Goal: Task Accomplishment & Management: Manage account settings

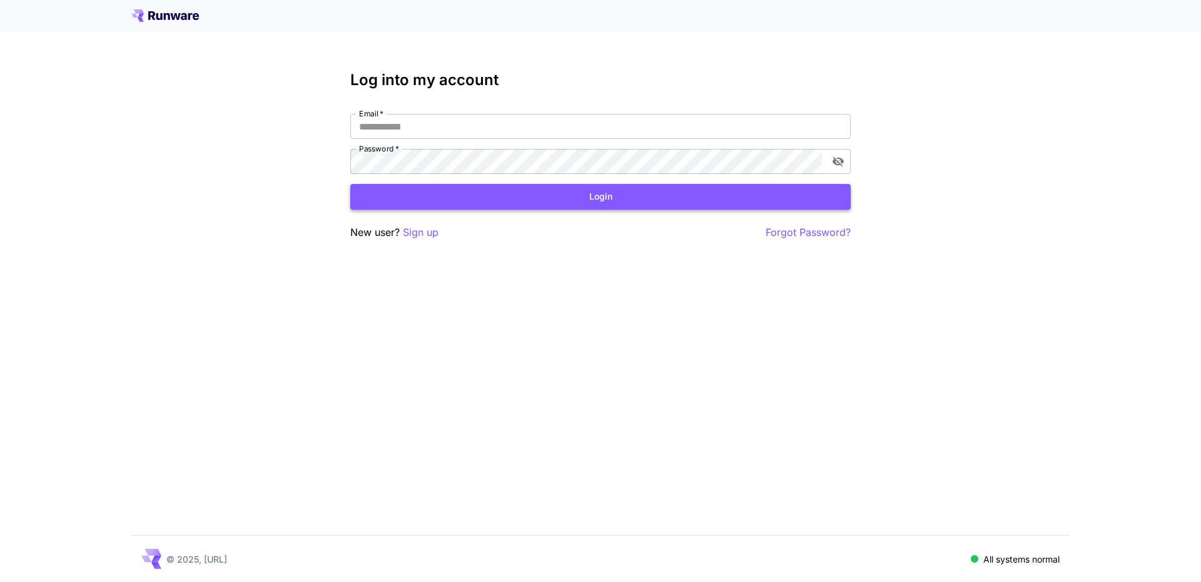
type input "**********"
click at [552, 205] on button "Login" at bounding box center [600, 197] width 500 height 26
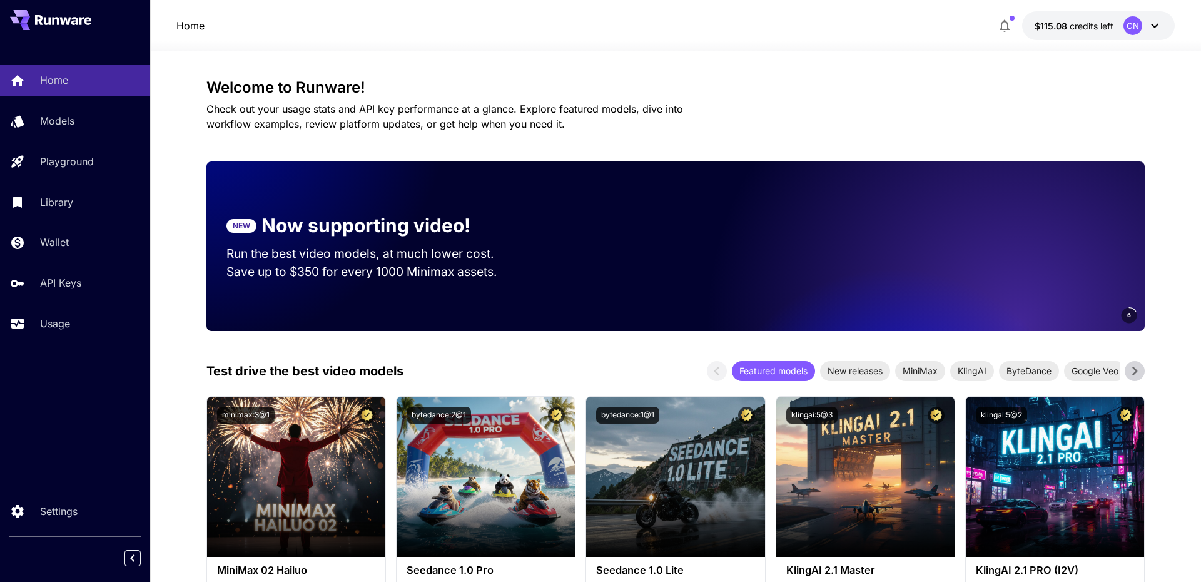
click at [1089, 29] on span "credits left" at bounding box center [1092, 26] width 44 height 11
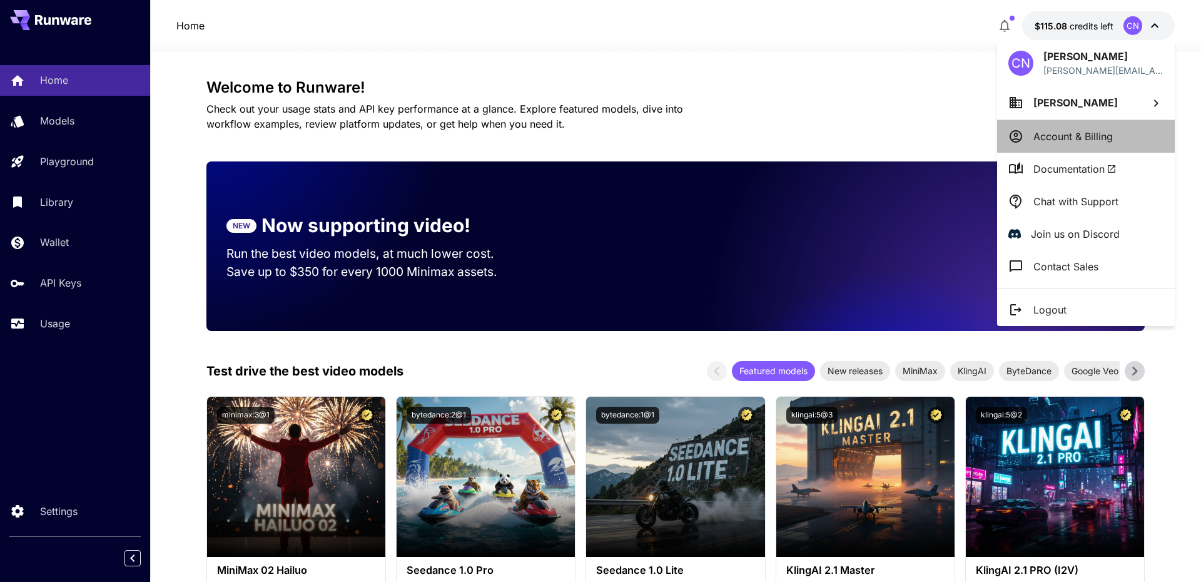
click at [1049, 139] on p "Account & Billing" at bounding box center [1072, 136] width 79 height 15
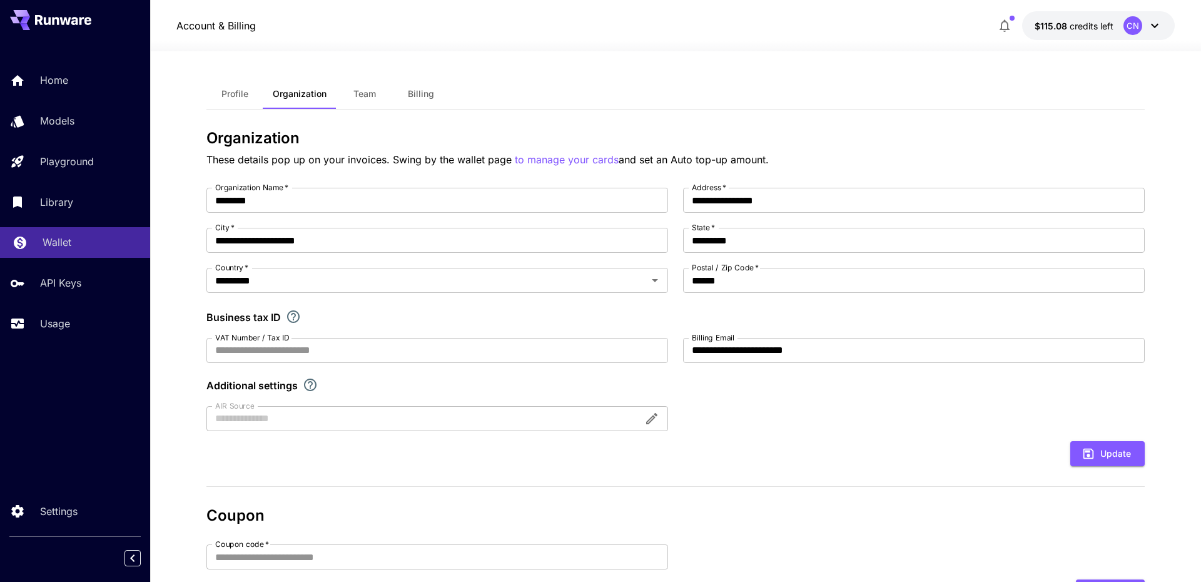
click at [68, 236] on p "Wallet" at bounding box center [57, 242] width 29 height 15
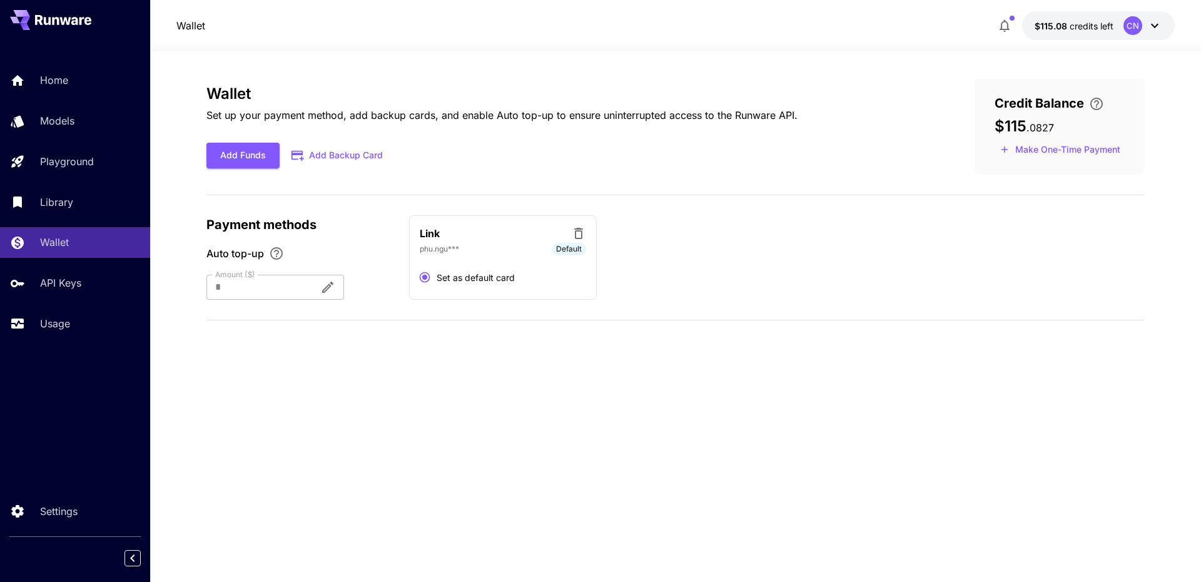
click at [74, 305] on div "Home Models Playground Library Wallet API Keys Usage" at bounding box center [75, 201] width 150 height 273
click at [69, 328] on p "Usage" at bounding box center [58, 323] width 30 height 15
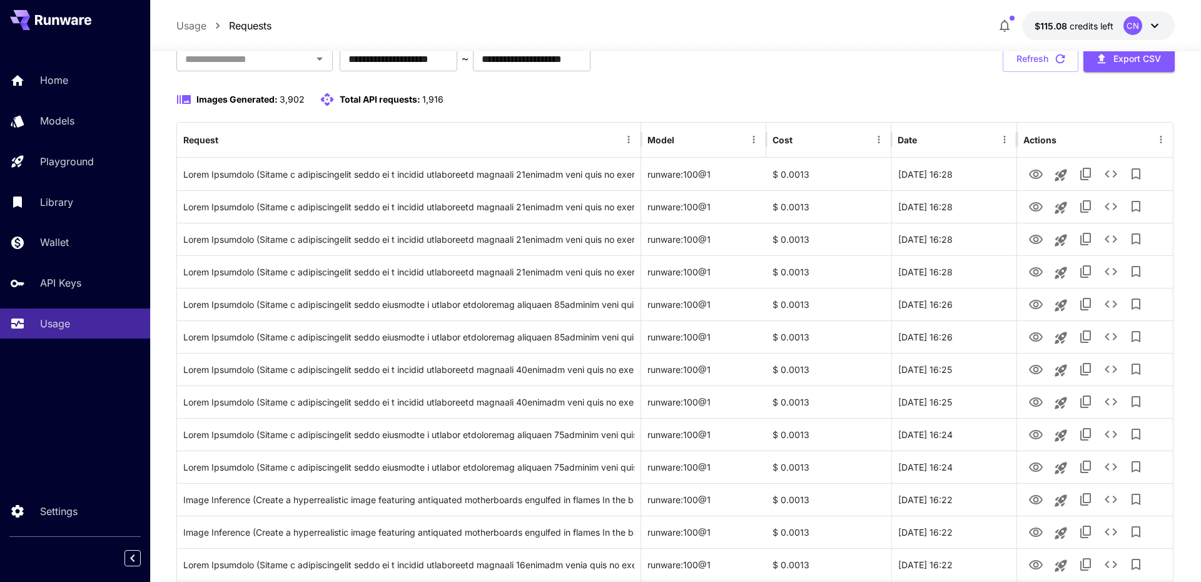
scroll to position [84, 0]
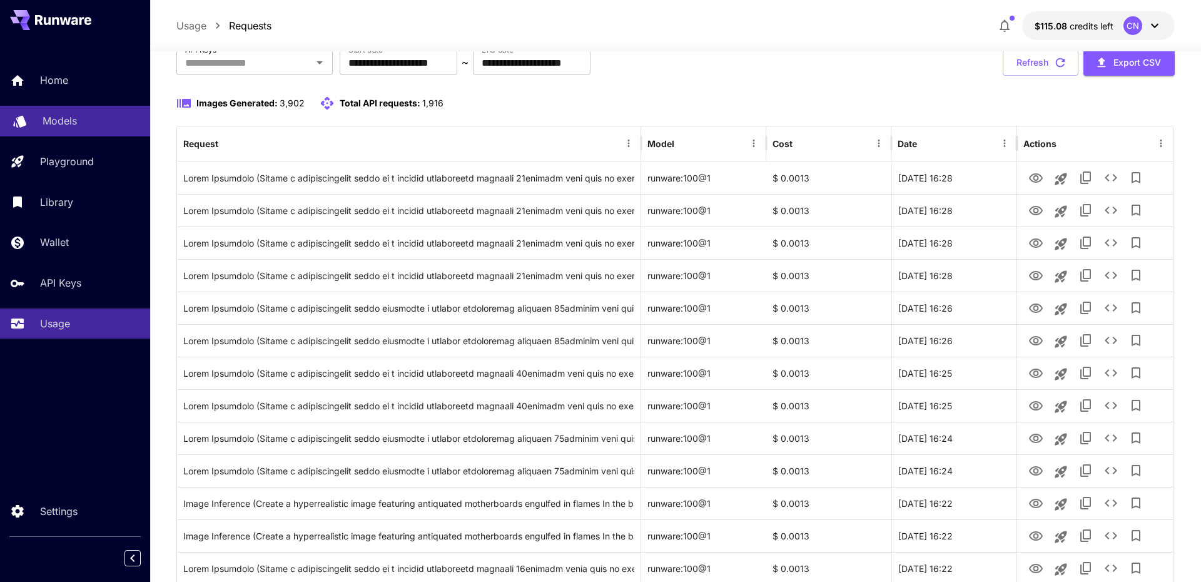
click at [31, 121] on link "Models" at bounding box center [75, 121] width 150 height 31
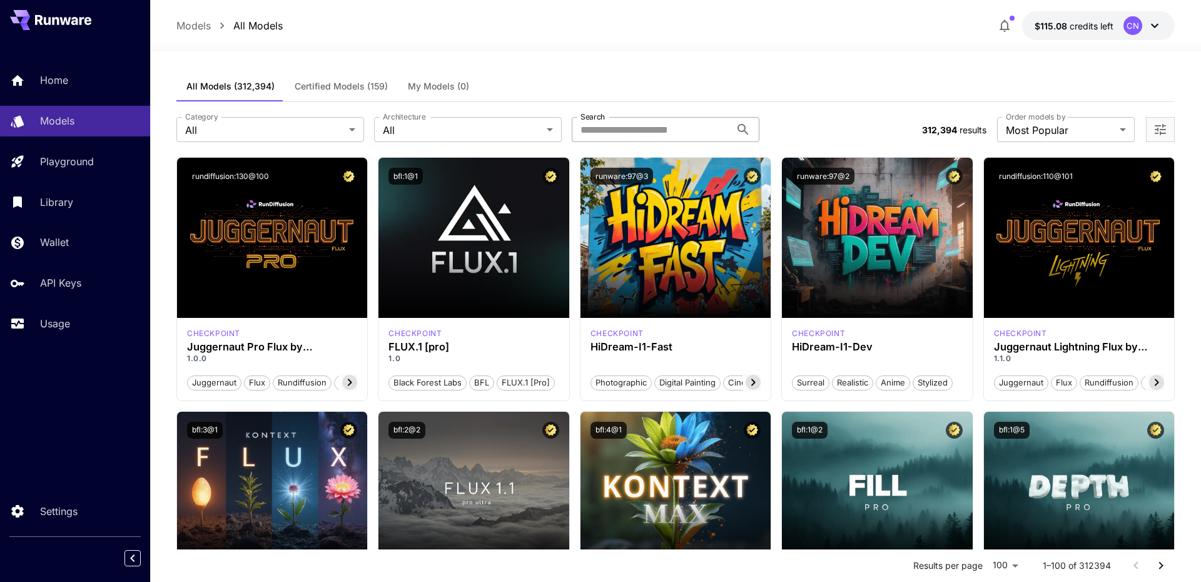
click at [653, 130] on input "Search" at bounding box center [651, 129] width 159 height 25
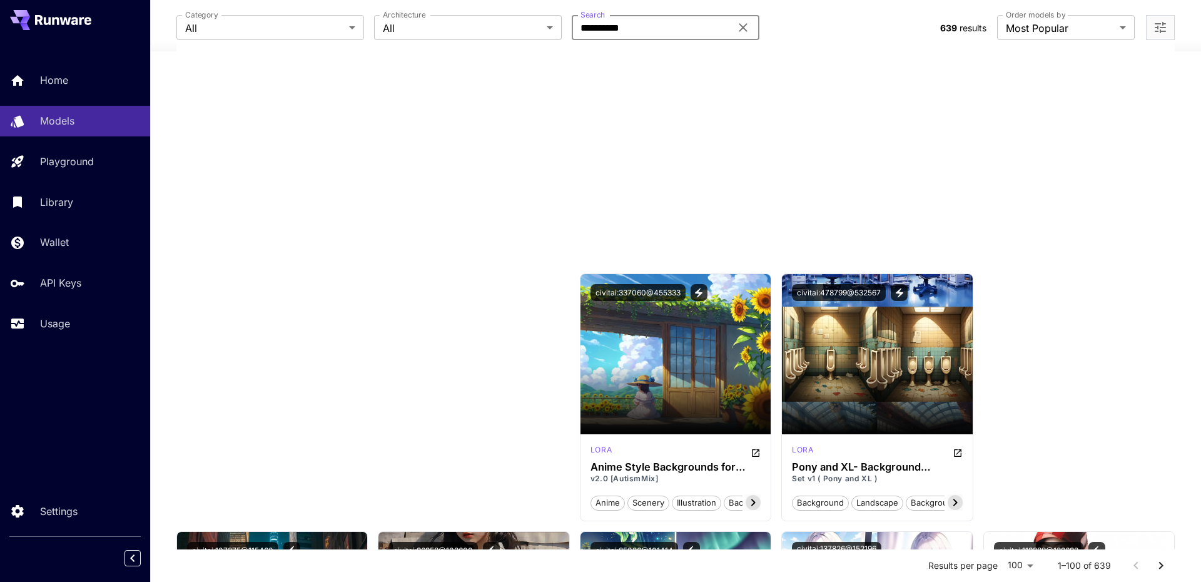
scroll to position [158, 0]
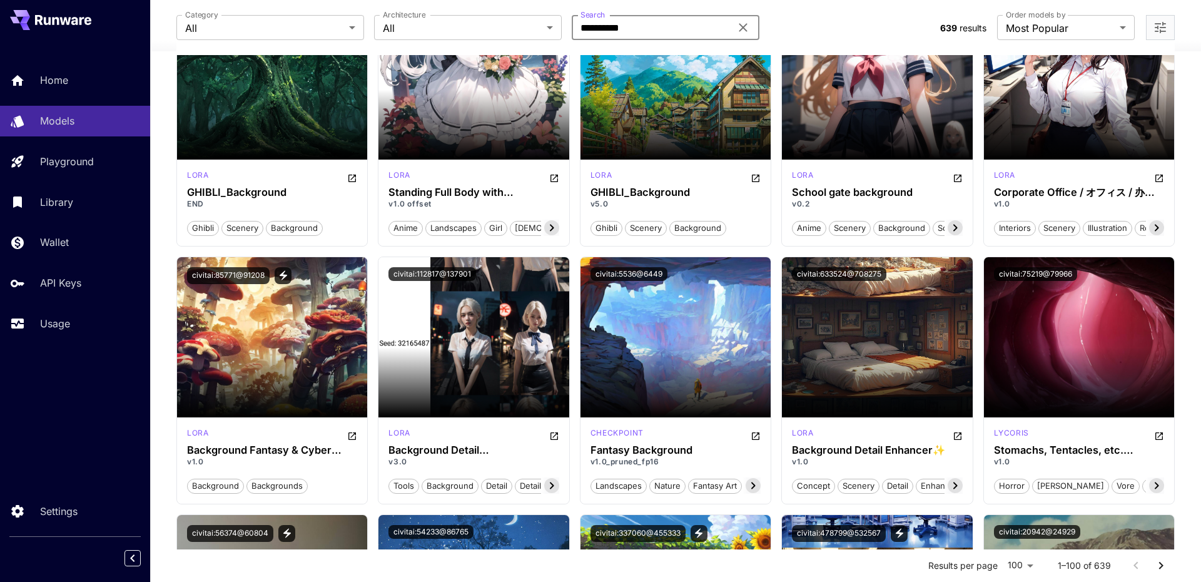
click at [689, 34] on input "**********" at bounding box center [651, 27] width 159 height 25
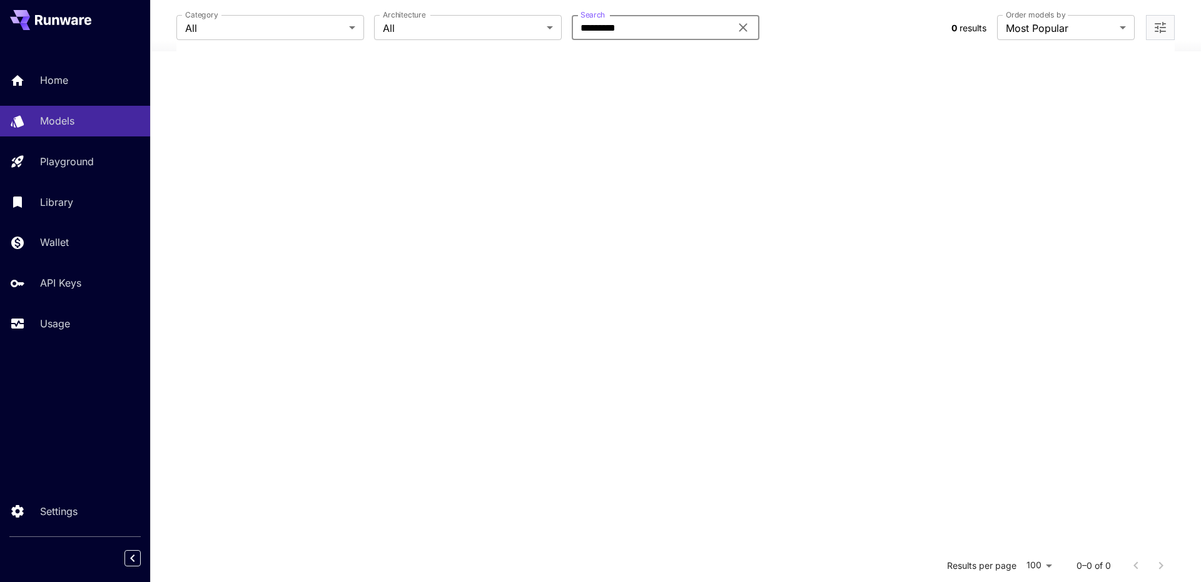
scroll to position [0, 0]
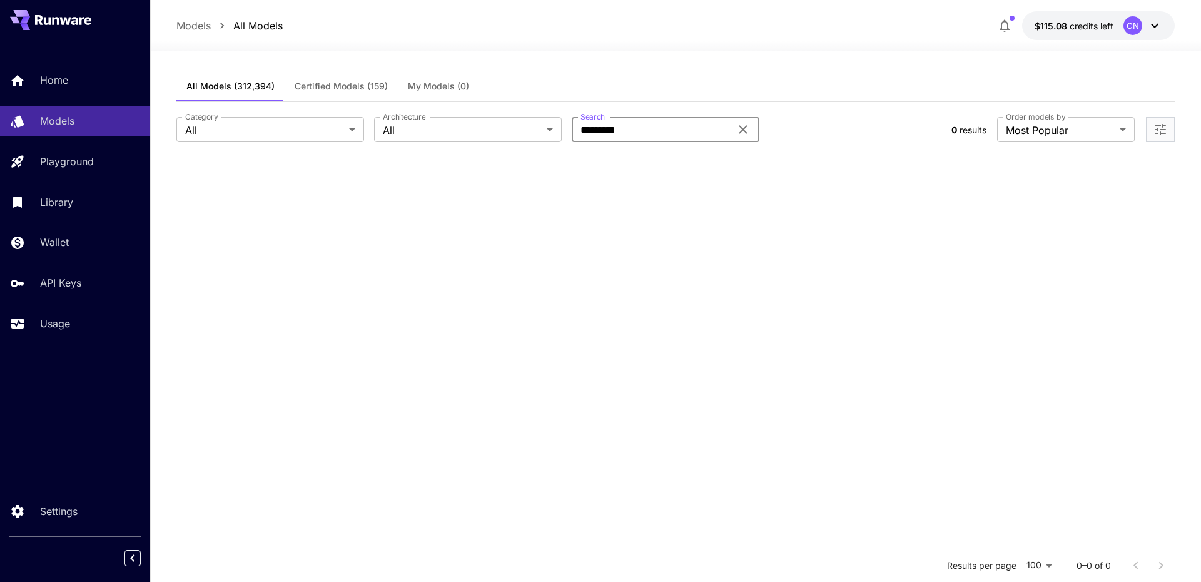
click at [646, 122] on input "*********" at bounding box center [651, 129] width 159 height 25
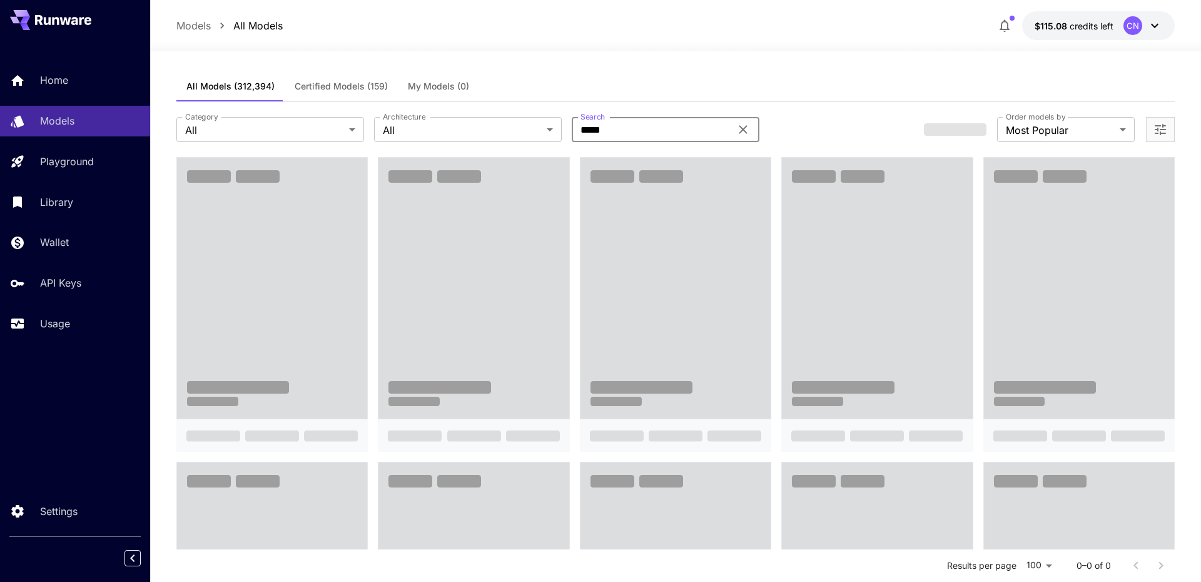
type input "*****"
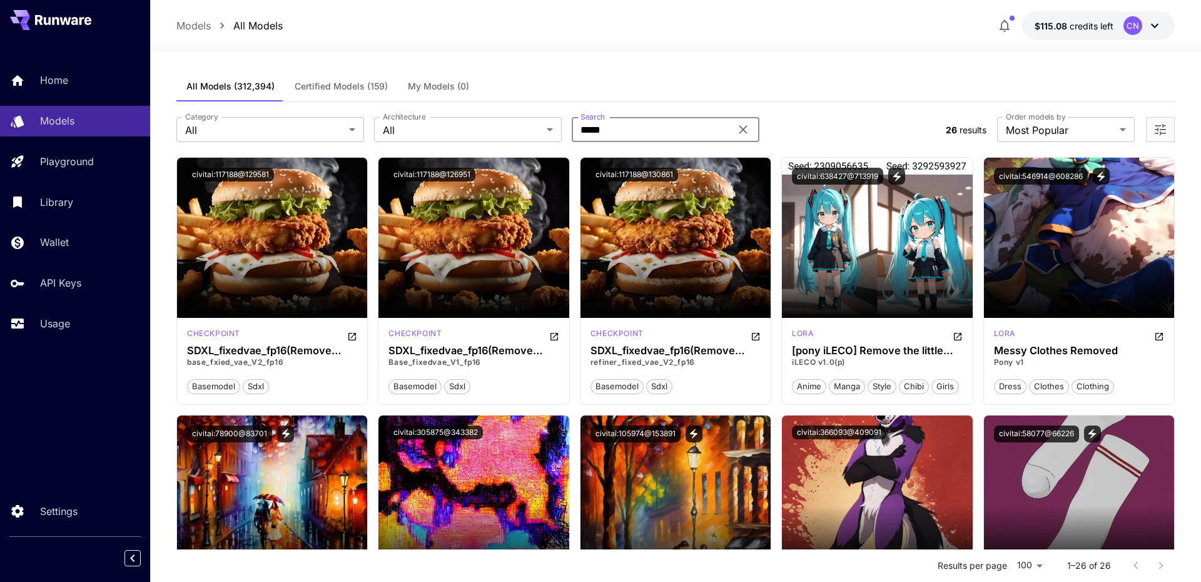
click at [338, 83] on span "Certified Models (159)" at bounding box center [341, 86] width 93 height 11
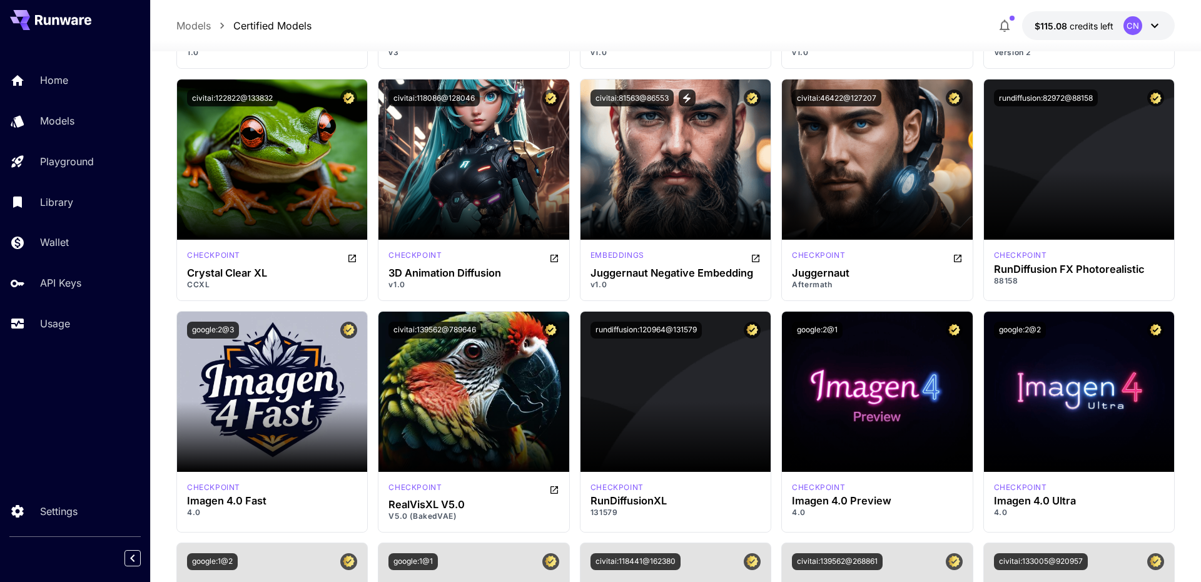
scroll to position [2479, 0]
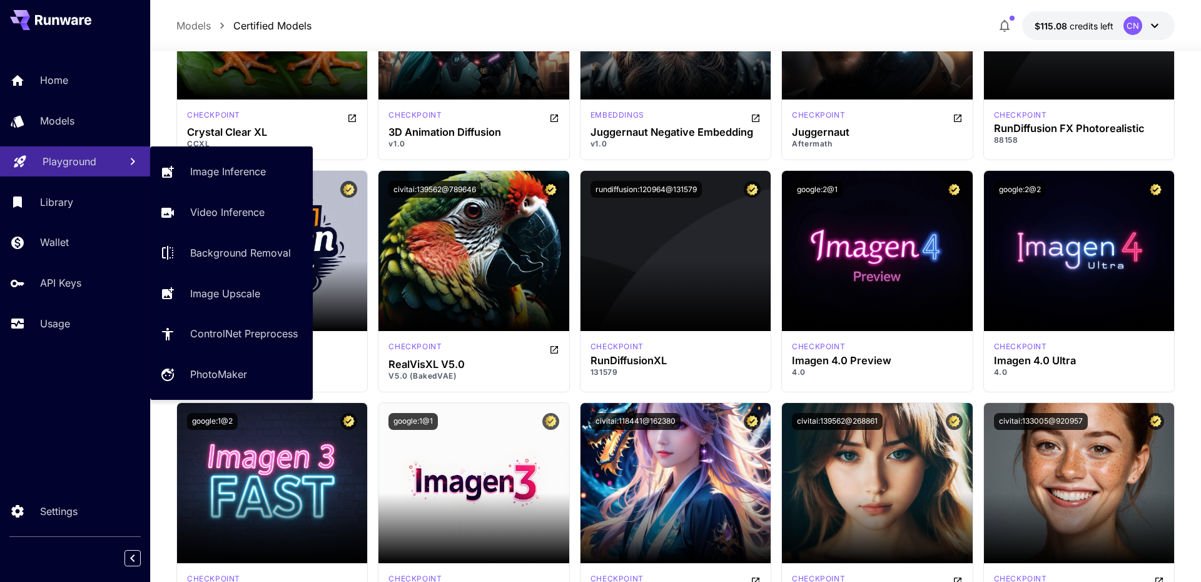
click at [82, 167] on p "Playground" at bounding box center [70, 161] width 54 height 15
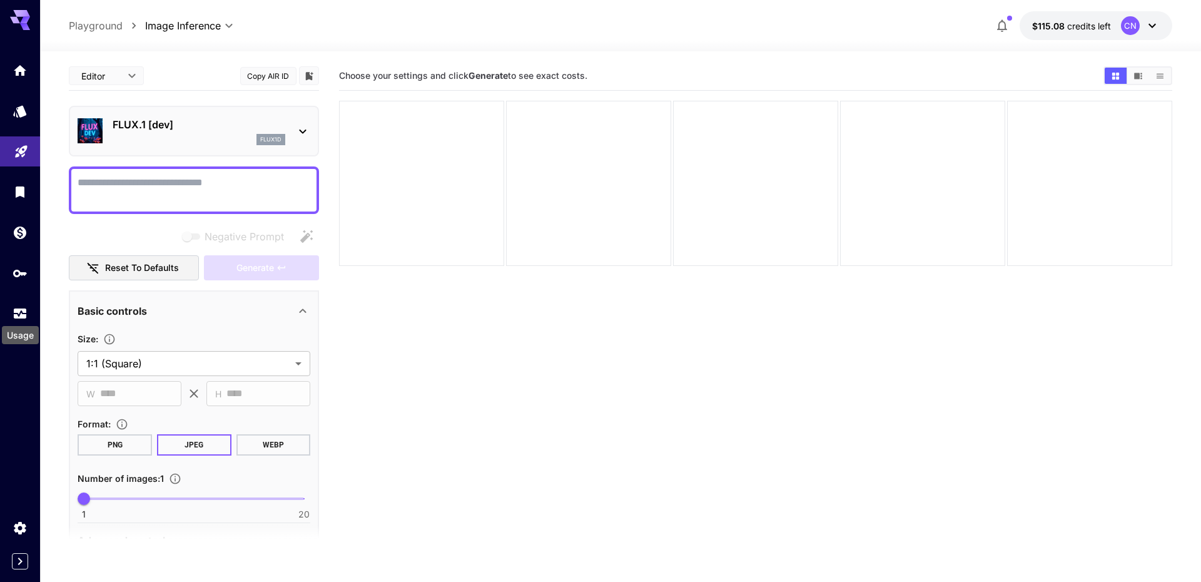
click at [18, 318] on div "Usage" at bounding box center [20, 331] width 39 height 28
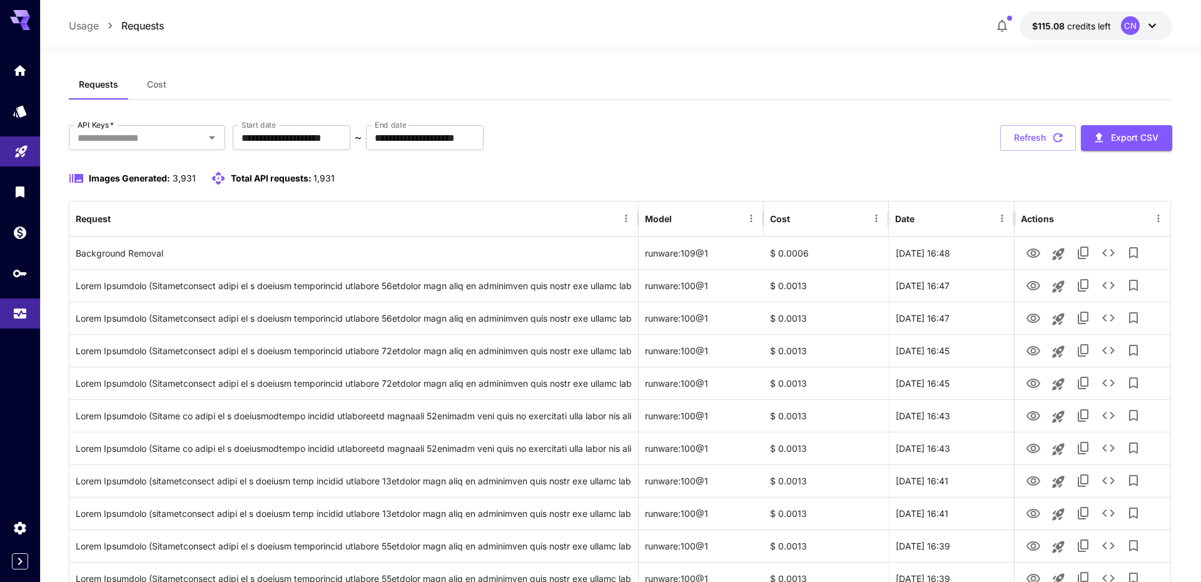
scroll to position [11, 0]
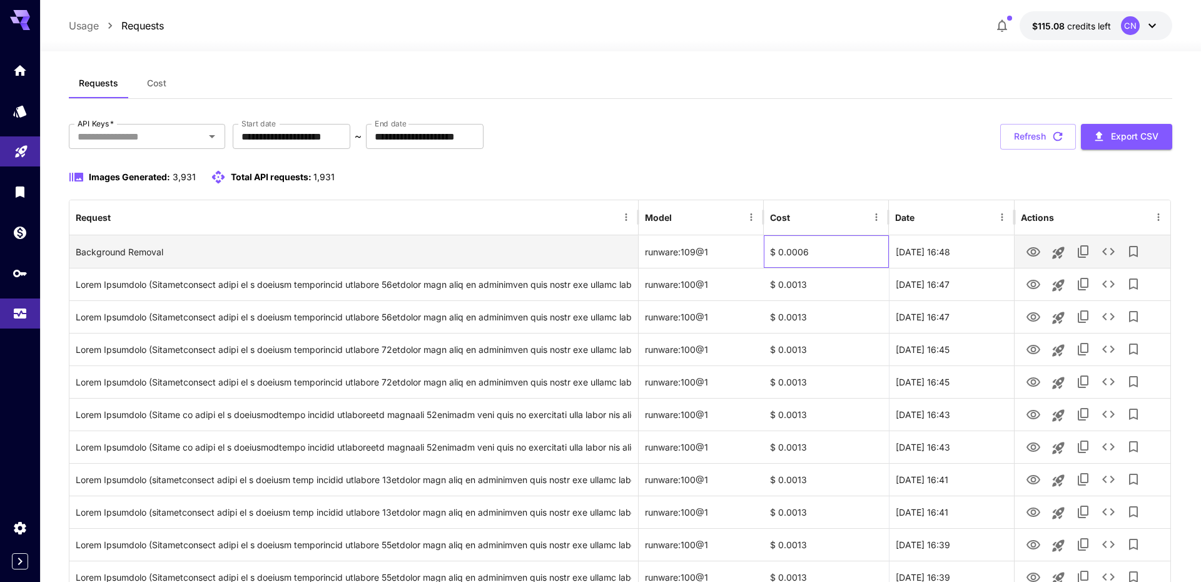
click at [798, 261] on div "$ 0.0006" at bounding box center [826, 251] width 125 height 33
click at [787, 249] on div "$ 0.0006" at bounding box center [826, 251] width 125 height 33
copy div "0.0006"
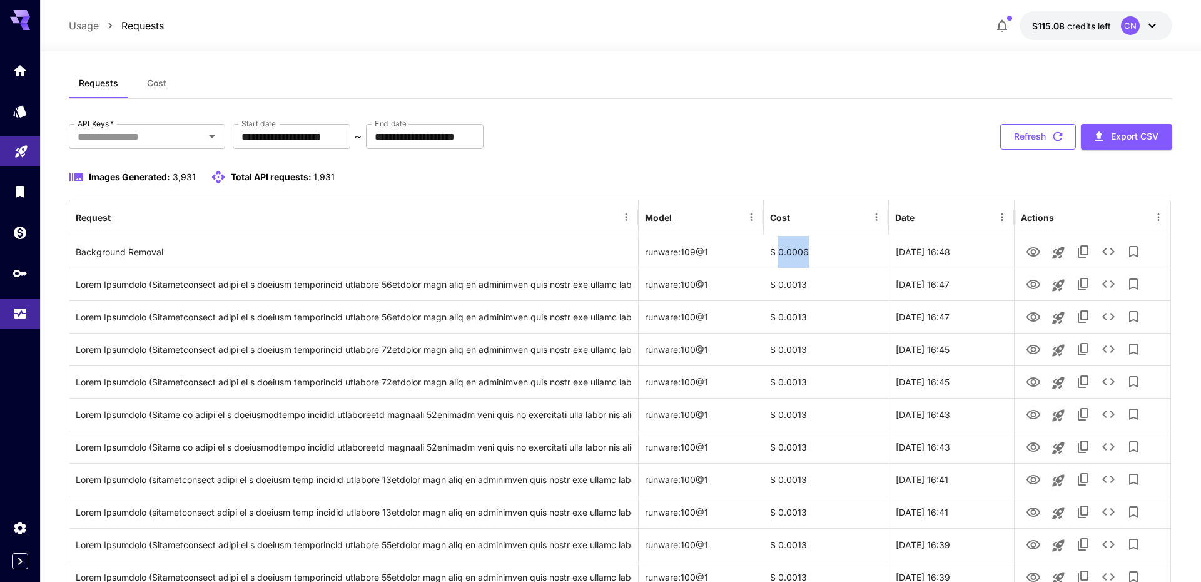
click at [1037, 142] on button "Refresh" at bounding box center [1038, 137] width 76 height 26
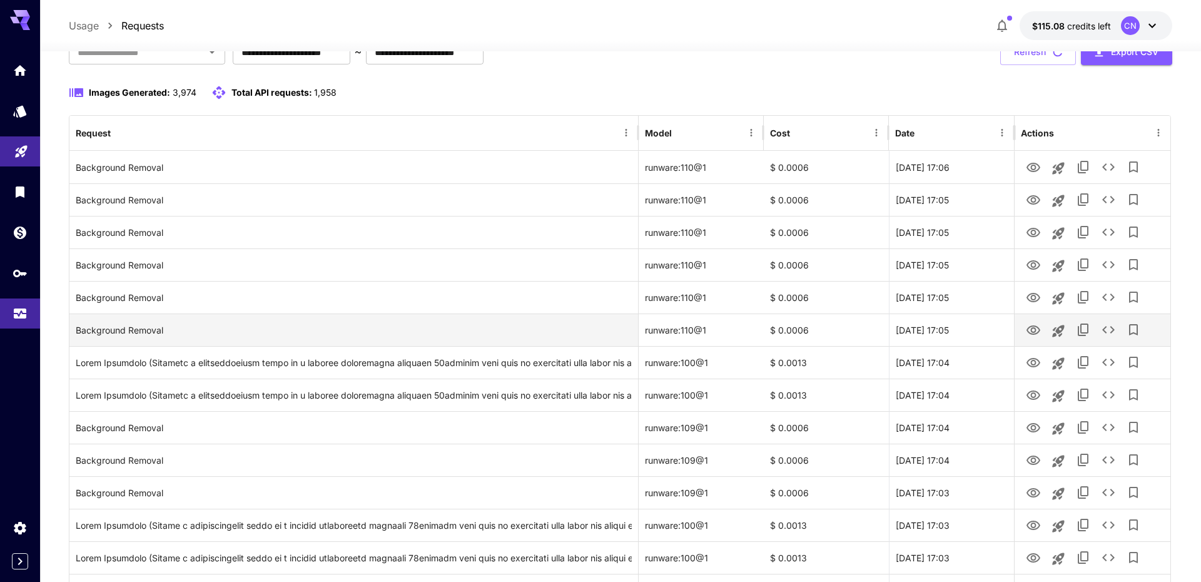
scroll to position [0, 0]
